Goal: Task Accomplishment & Management: Manage account settings

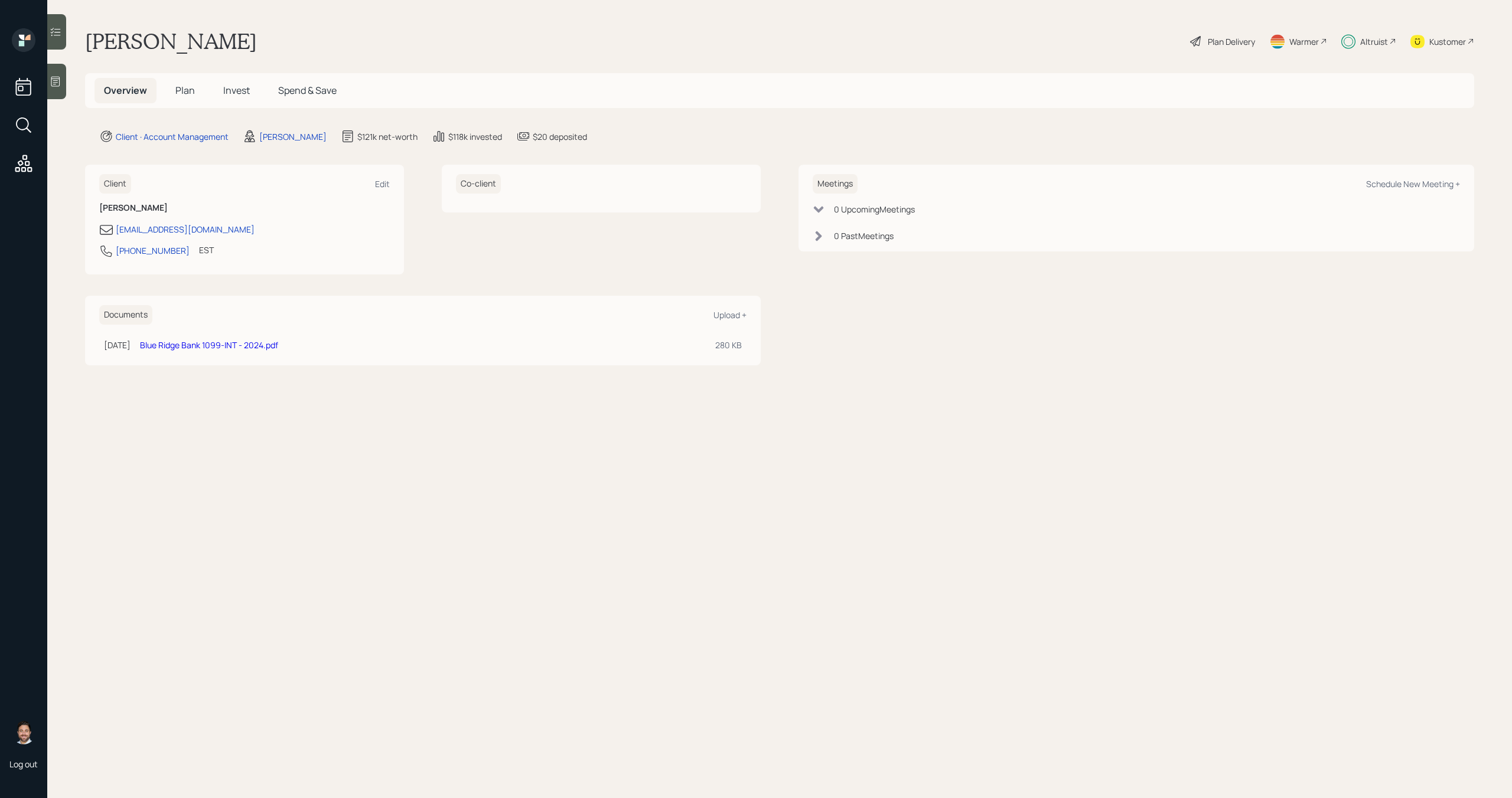
click at [1374, 49] on div "Altruist" at bounding box center [1369, 41] width 55 height 26
click at [193, 90] on span "Plan" at bounding box center [185, 90] width 19 height 13
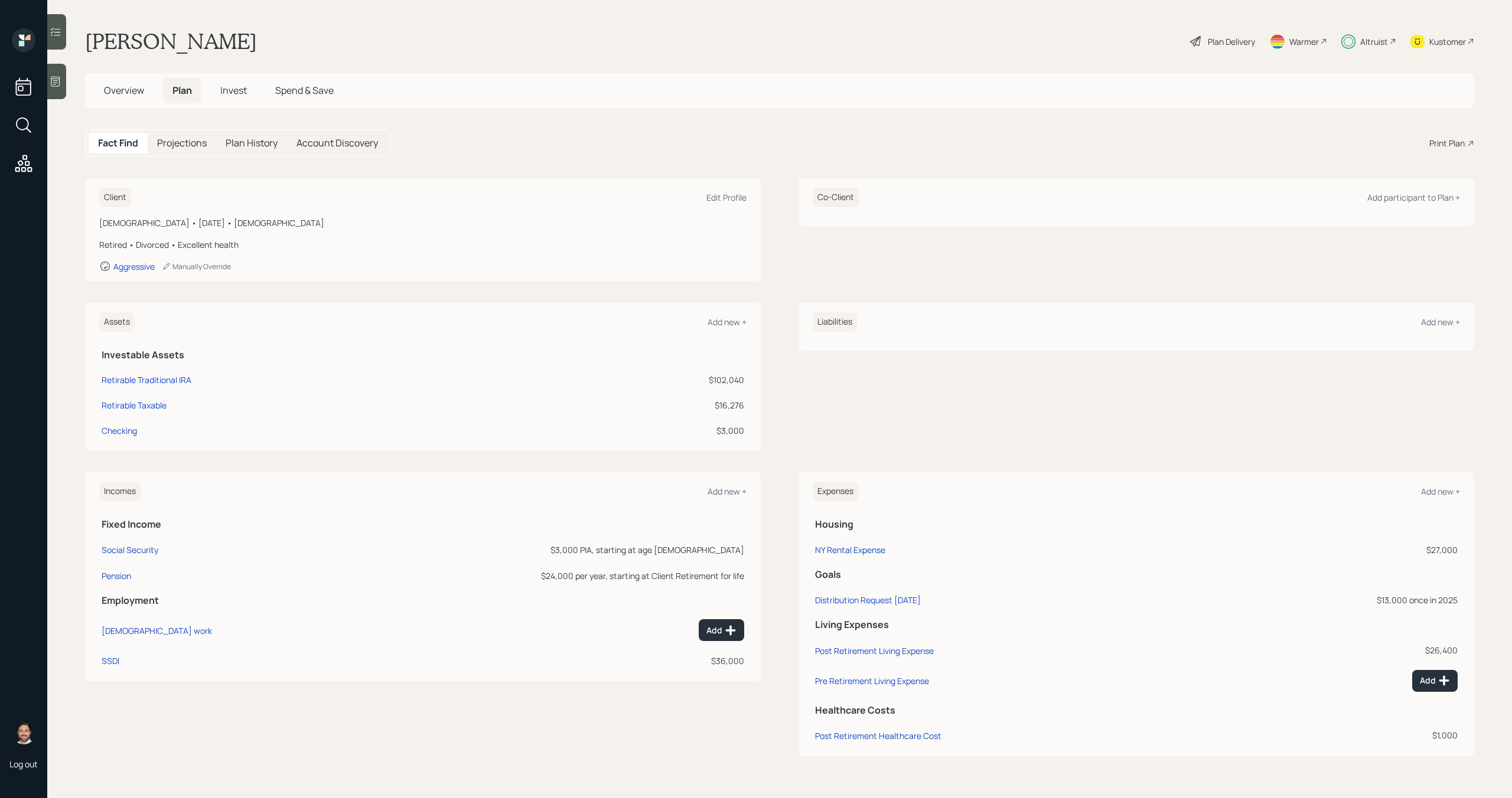
click at [240, 92] on span "Invest" at bounding box center [233, 90] width 27 height 13
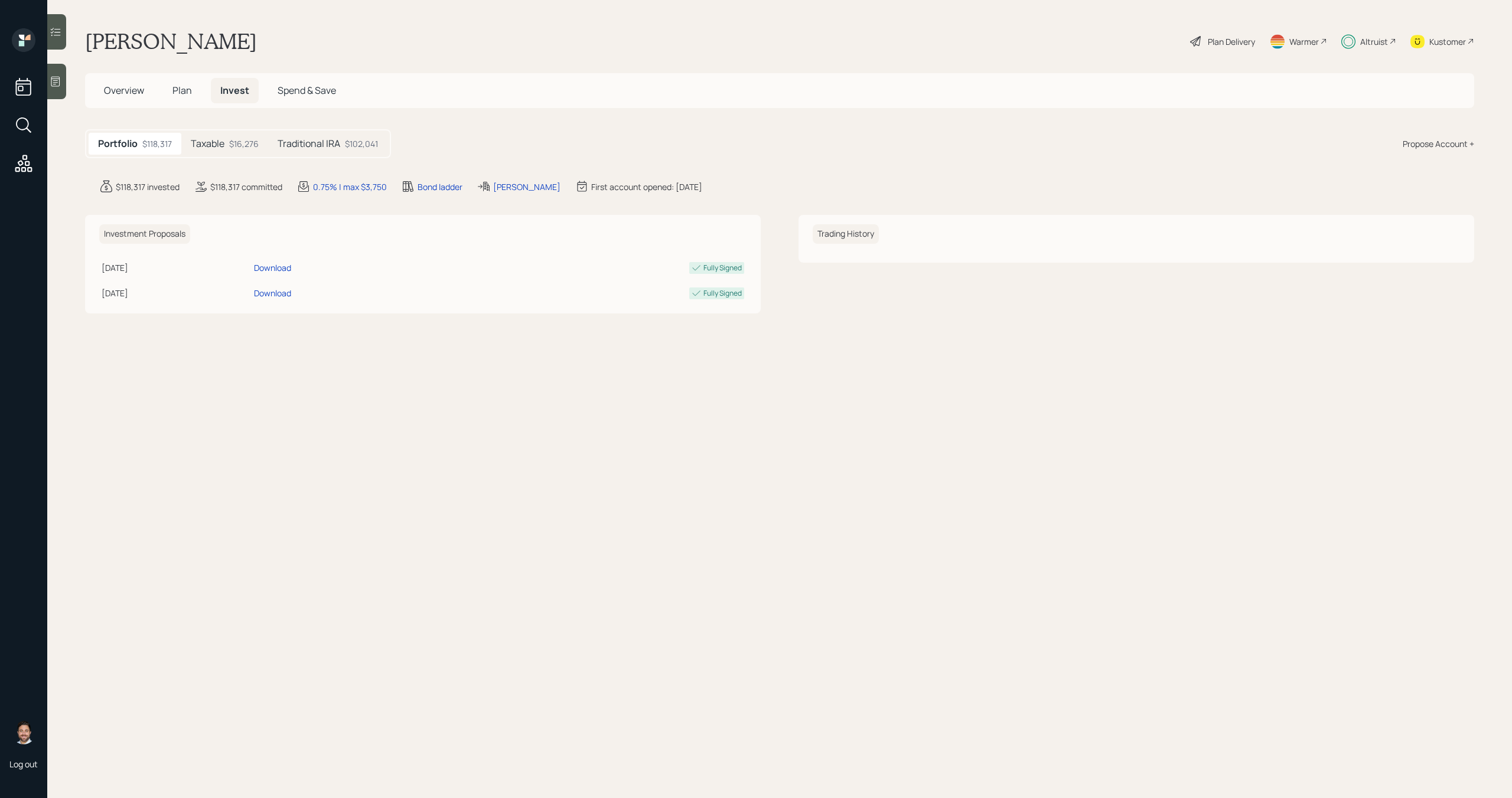
click at [240, 144] on div "$16,276" at bounding box center [244, 143] width 30 height 12
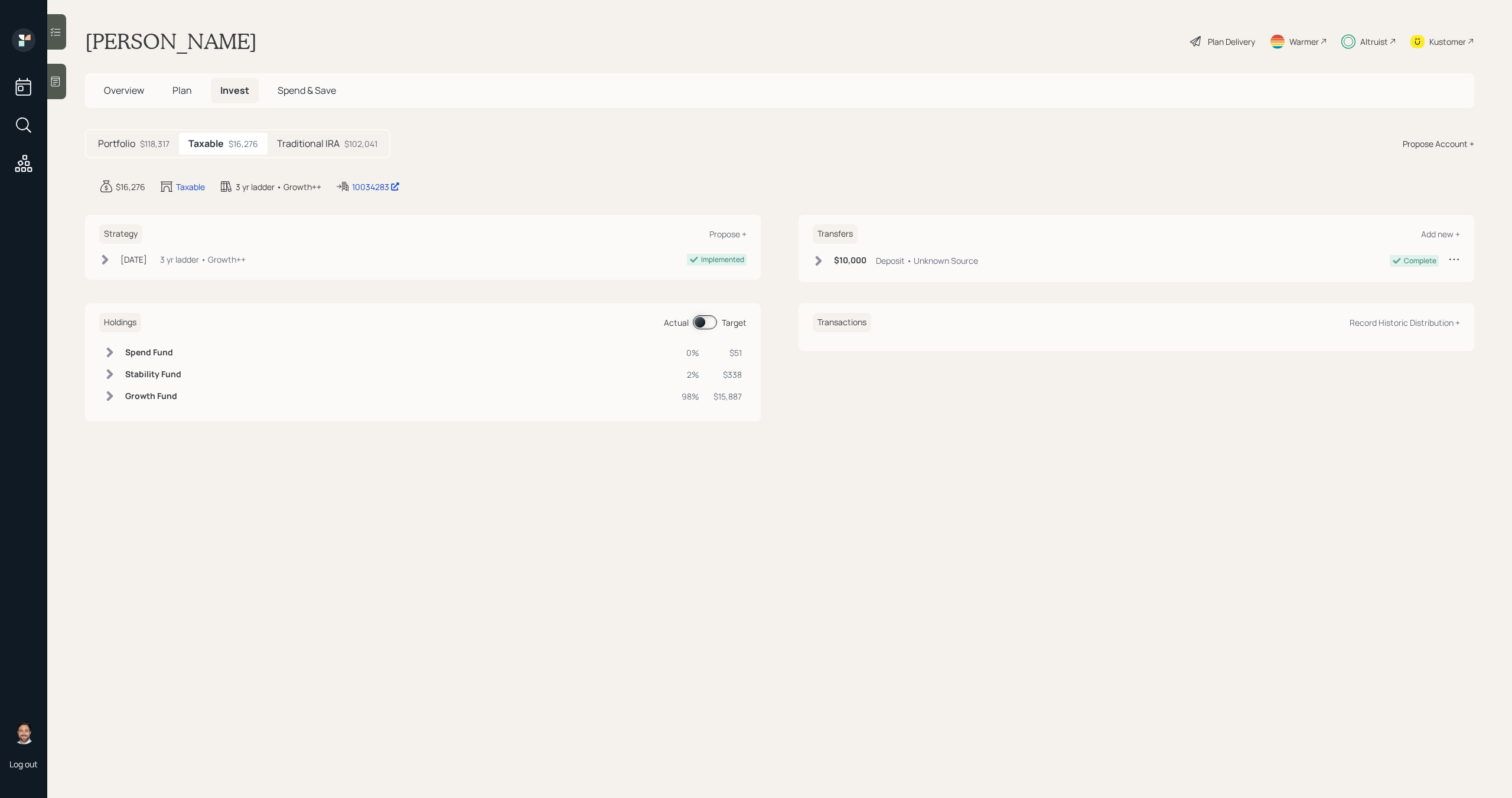
click at [716, 319] on span at bounding box center [704, 322] width 24 height 14
